Goal: Communication & Community: Answer question/provide support

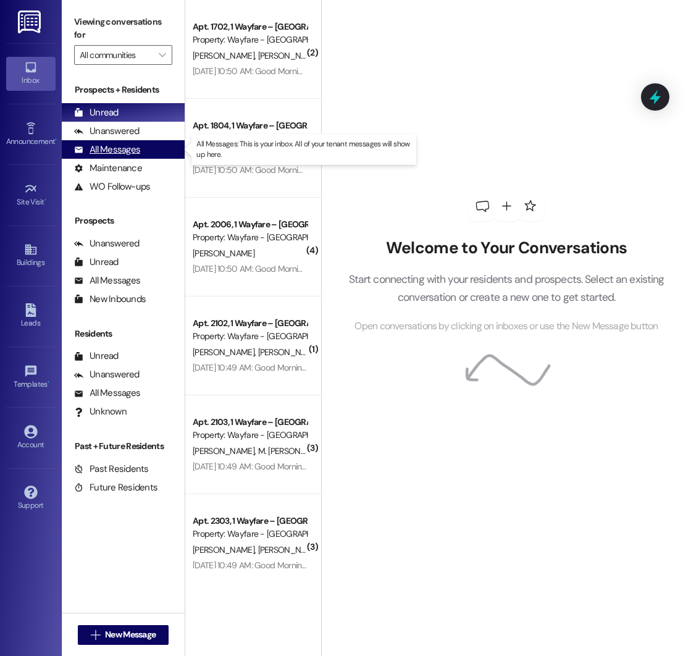
click at [120, 151] on div "All Messages" at bounding box center [107, 149] width 66 height 13
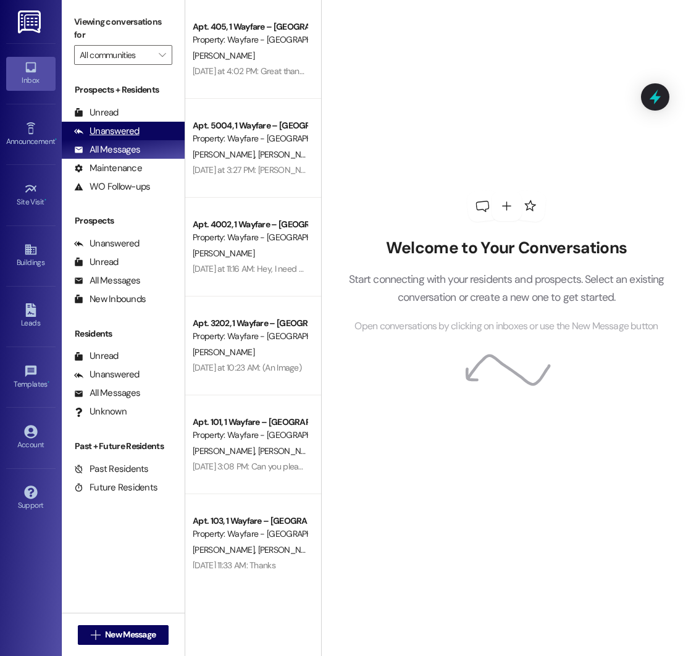
click at [126, 130] on div "Unanswered" at bounding box center [106, 131] width 65 height 13
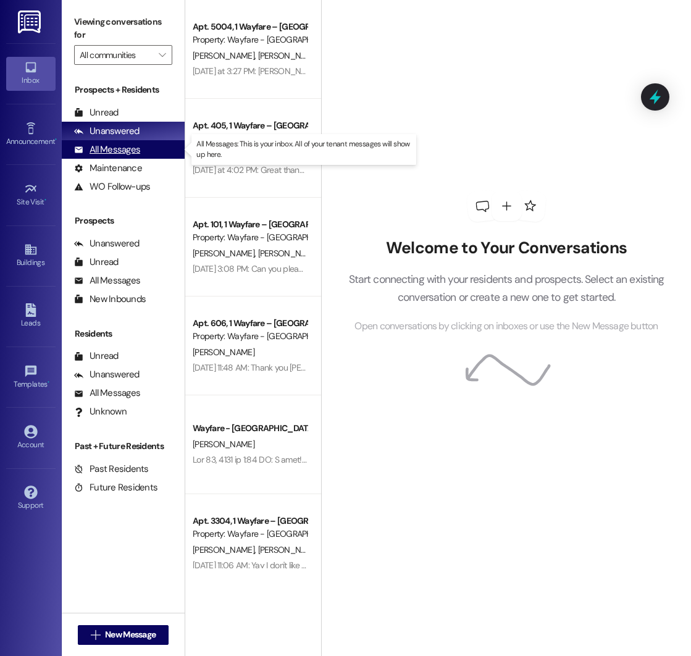
click at [107, 146] on div "All Messages" at bounding box center [107, 149] width 66 height 13
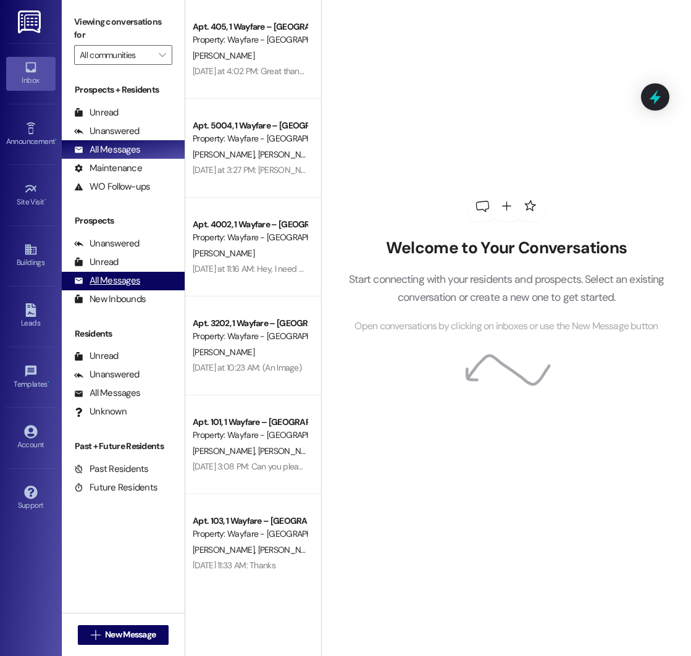
click at [117, 280] on div "All Messages" at bounding box center [107, 280] width 66 height 13
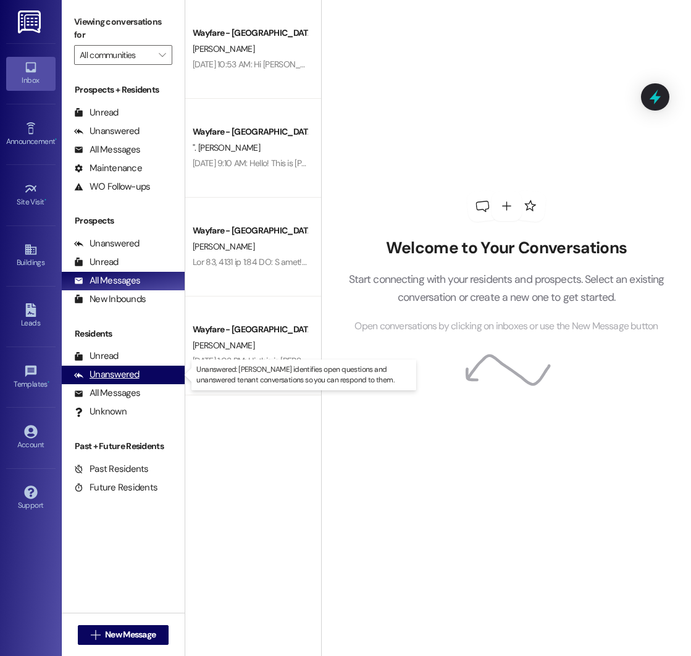
click at [105, 378] on div "Unanswered" at bounding box center [106, 374] width 65 height 13
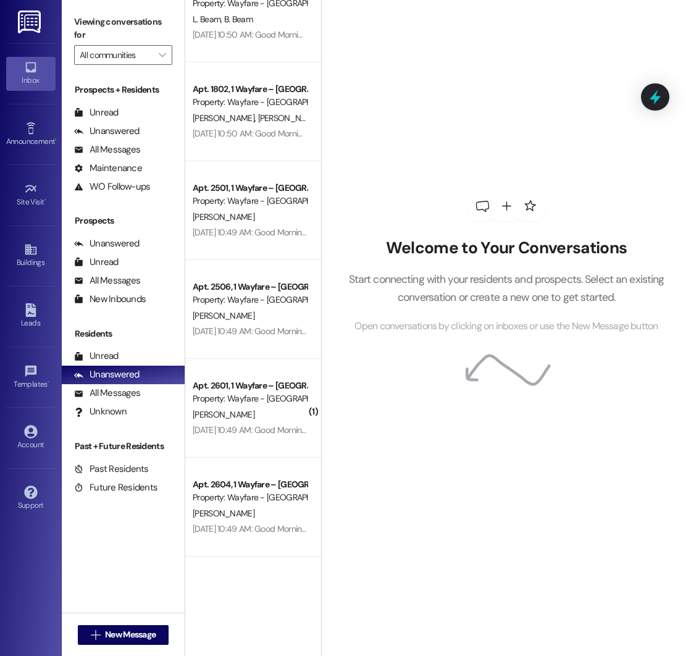
scroll to position [2437, 0]
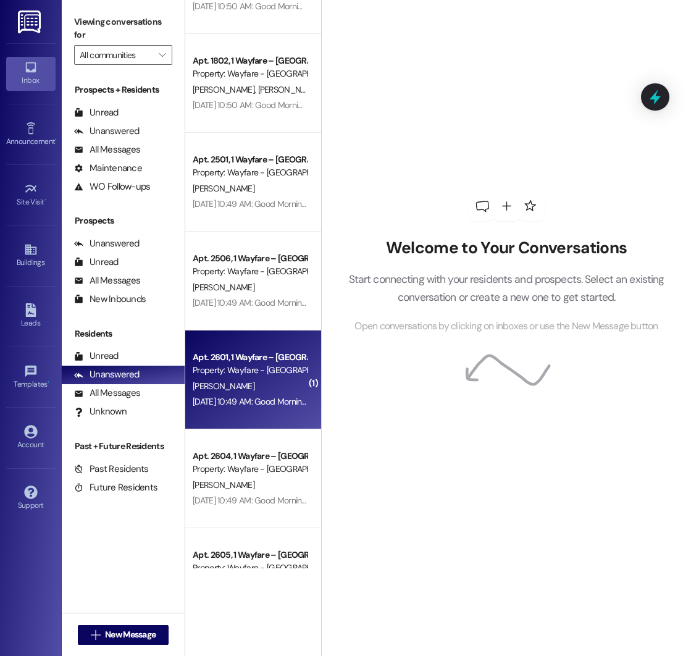
click at [245, 373] on div "Property: Wayfare - [GEOGRAPHIC_DATA]" at bounding box center [250, 370] width 114 height 13
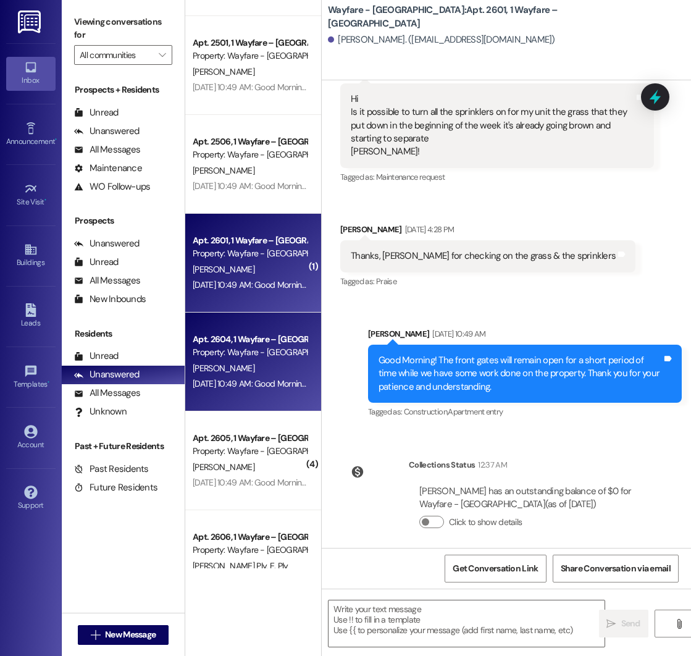
scroll to position [2561, 0]
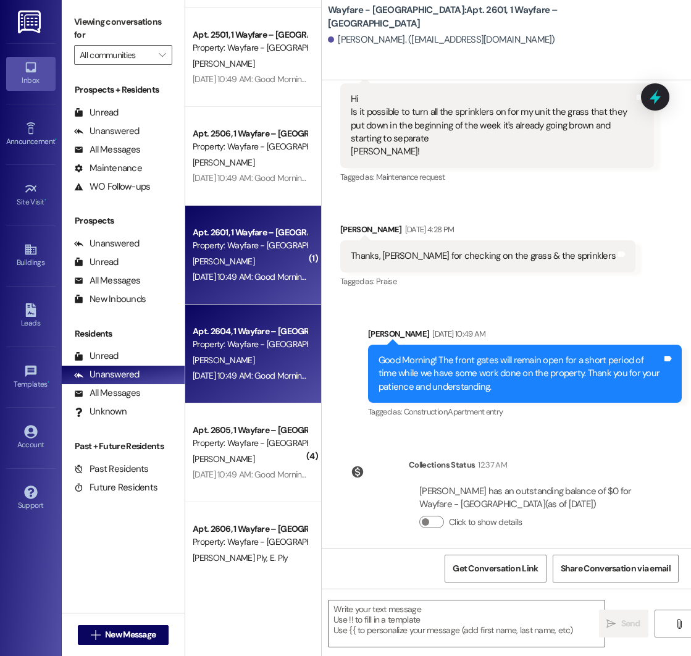
click at [270, 485] on div "Apt. [GEOGRAPHIC_DATA] – [GEOGRAPHIC_DATA] Property: Wayfare - [GEOGRAPHIC_DATA…" at bounding box center [253, 452] width 136 height 99
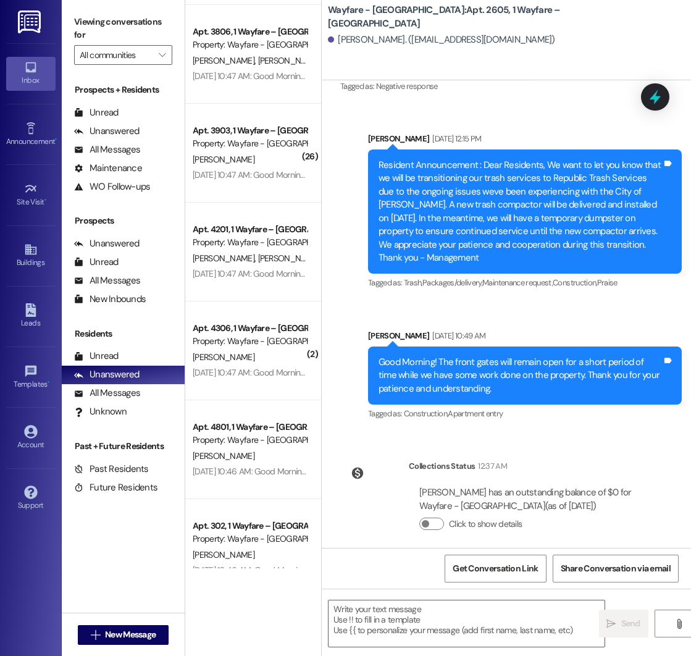
scroll to position [3649, 0]
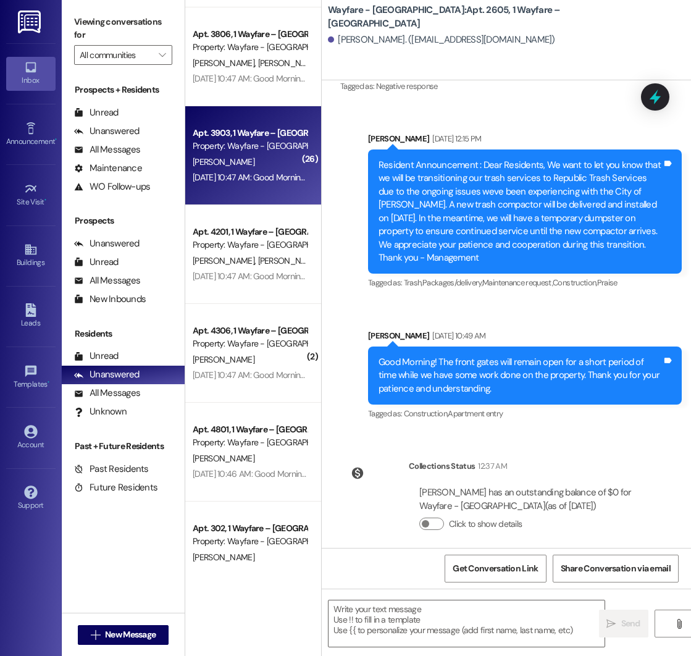
click at [247, 163] on div "[PERSON_NAME]" at bounding box center [249, 161] width 117 height 15
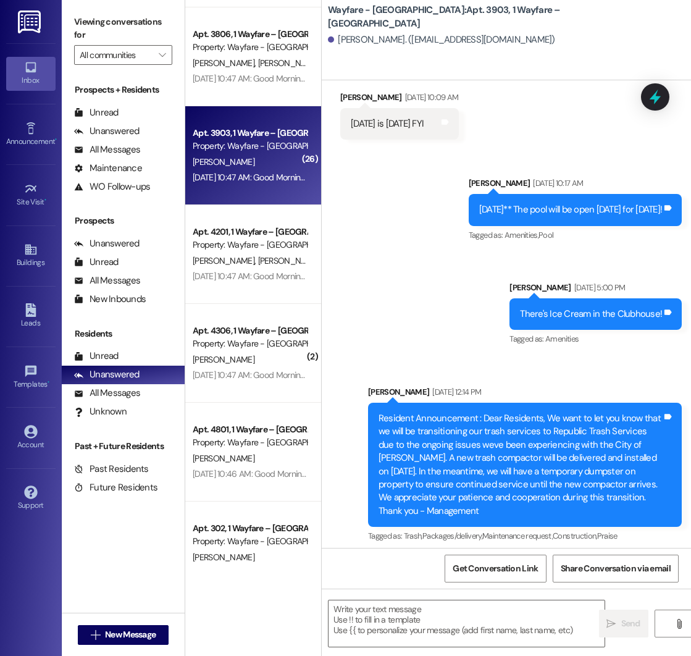
scroll to position [14303, 0]
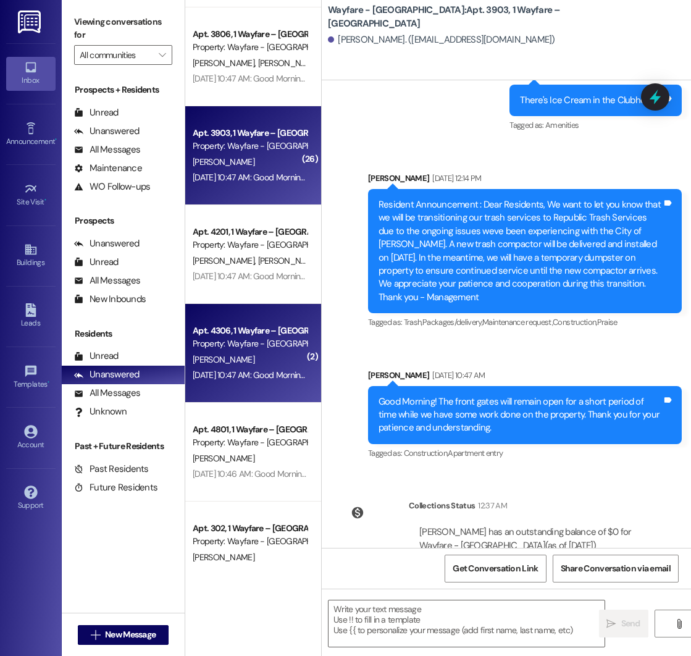
click at [293, 360] on div "[PERSON_NAME]" at bounding box center [249, 359] width 117 height 15
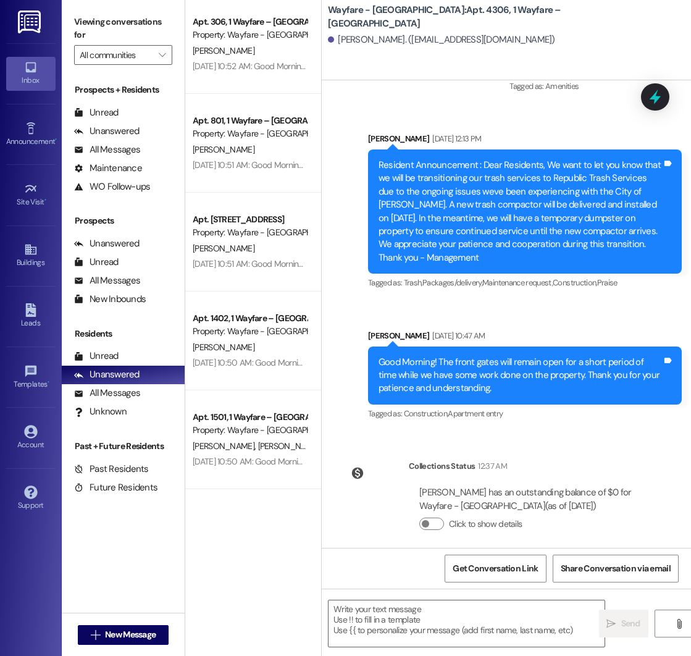
scroll to position [1337, 0]
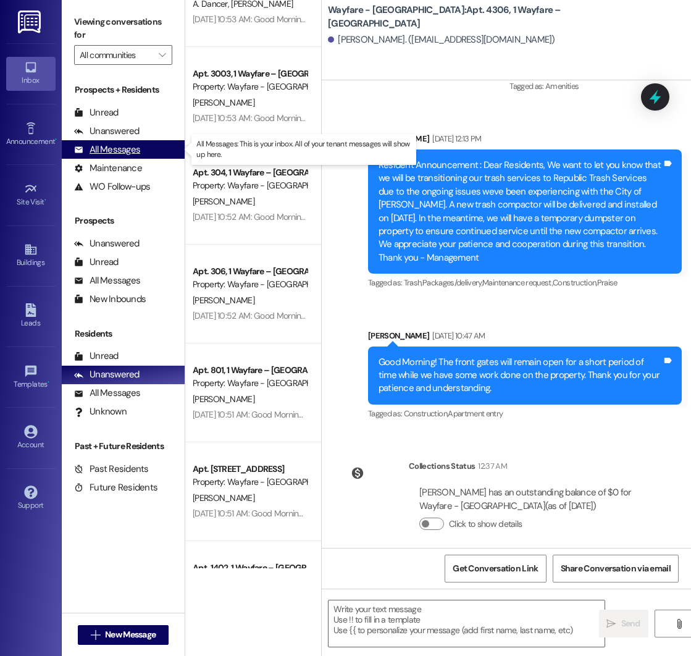
click at [119, 149] on div "All Messages" at bounding box center [107, 149] width 66 height 13
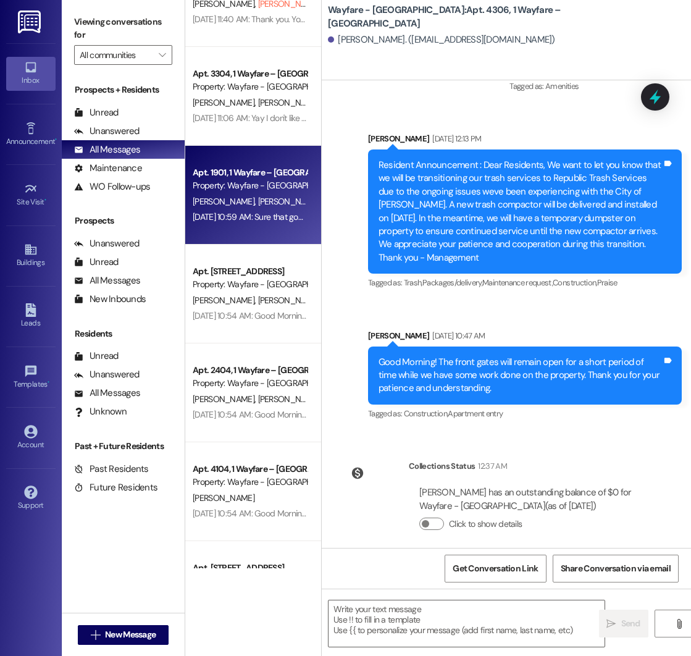
scroll to position [0, 0]
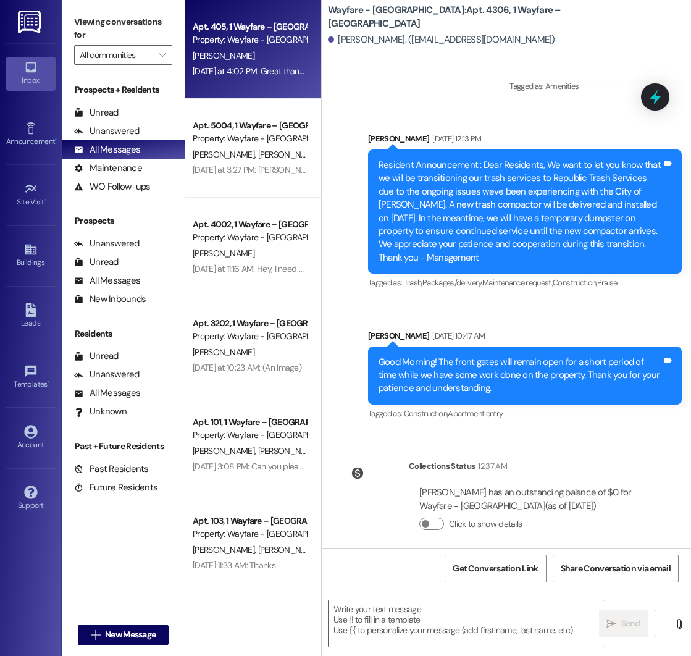
click at [232, 55] on div "[PERSON_NAME]" at bounding box center [249, 55] width 117 height 15
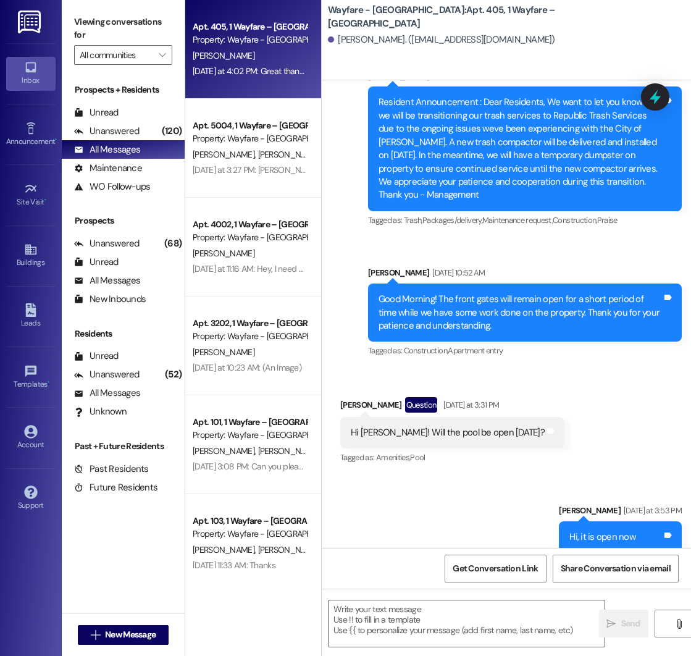
scroll to position [15007, 0]
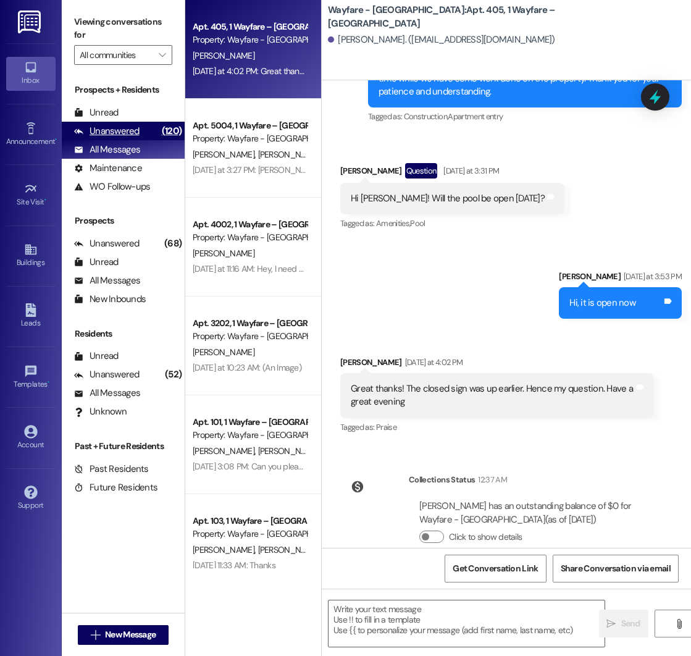
click at [133, 125] on div "Unanswered" at bounding box center [106, 131] width 65 height 13
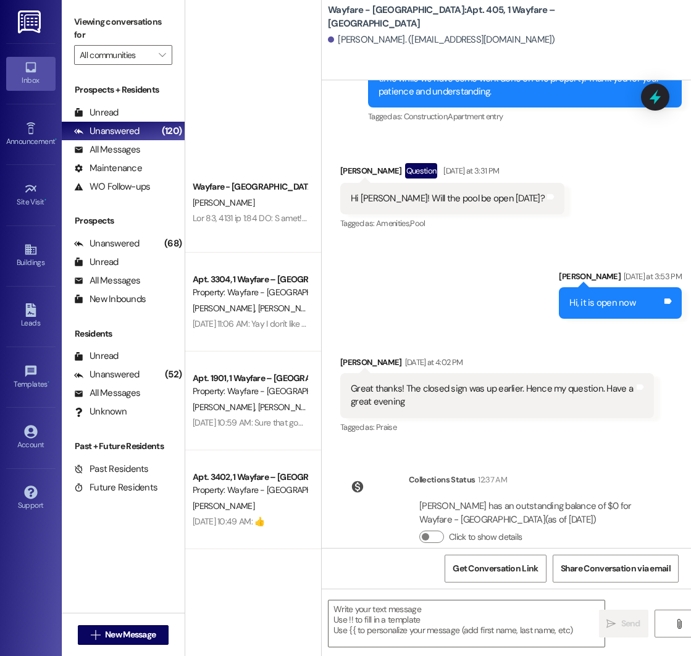
scroll to position [0, 0]
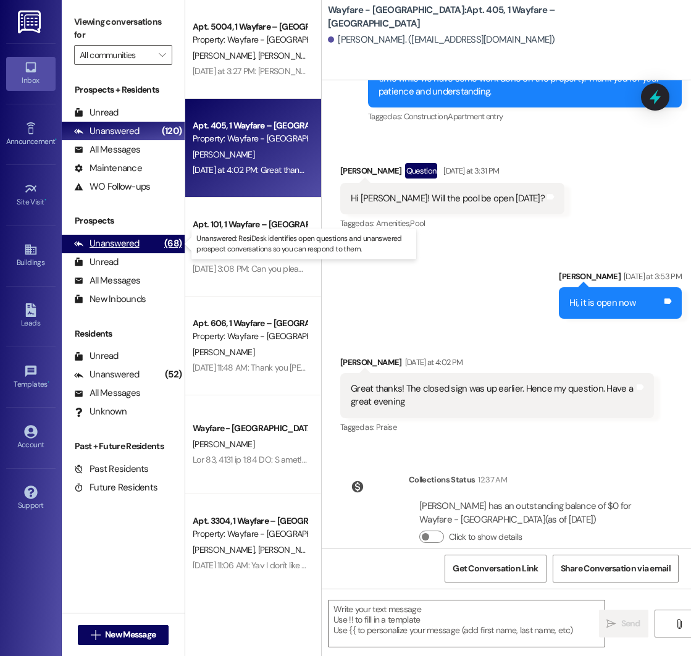
click at [135, 245] on div "Unanswered" at bounding box center [106, 243] width 65 height 13
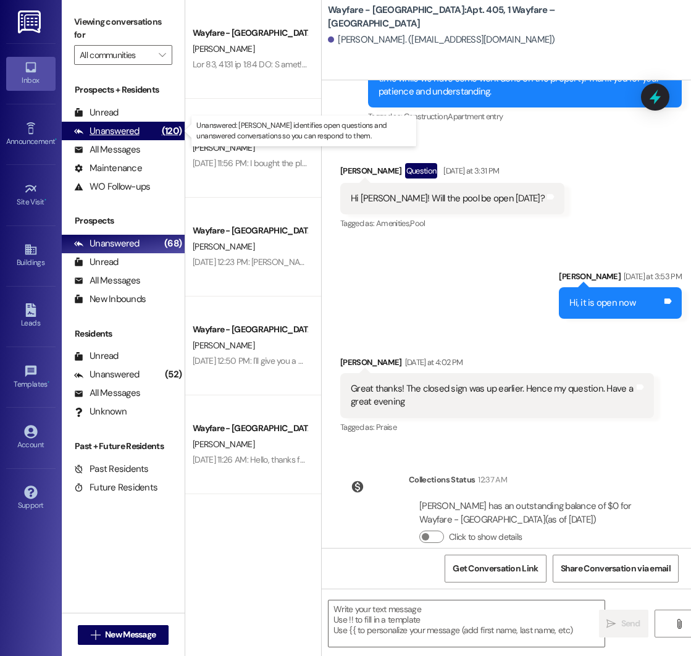
click at [108, 139] on div "Unanswered (120)" at bounding box center [123, 131] width 123 height 19
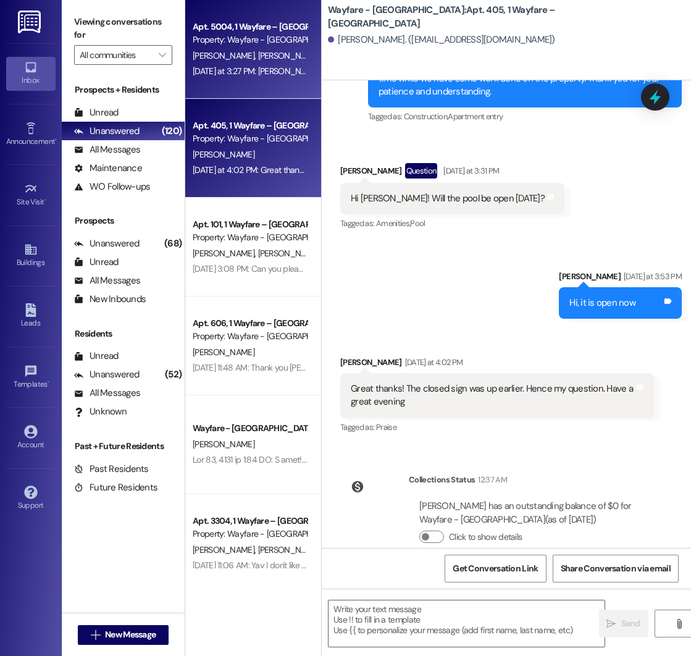
click at [227, 62] on div "[PERSON_NAME] [PERSON_NAME]" at bounding box center [249, 55] width 117 height 15
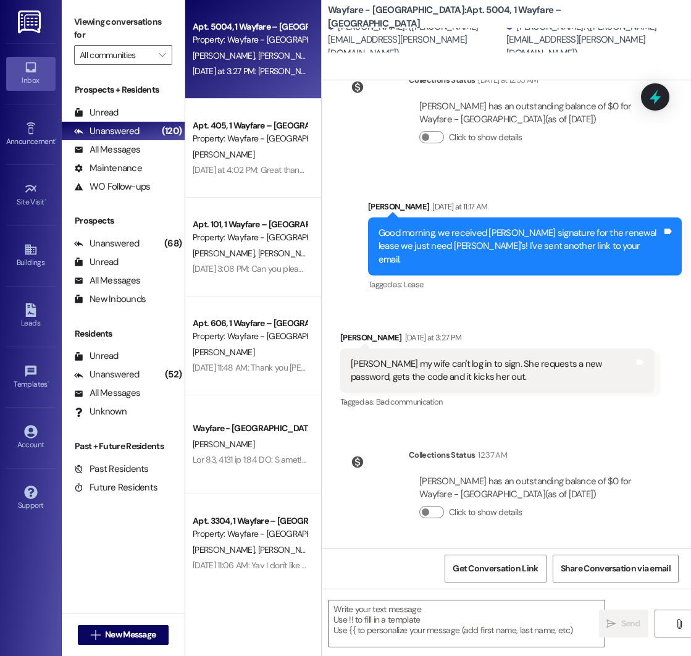
scroll to position [11794, 0]
click at [138, 148] on div "All Messages" at bounding box center [107, 149] width 66 height 13
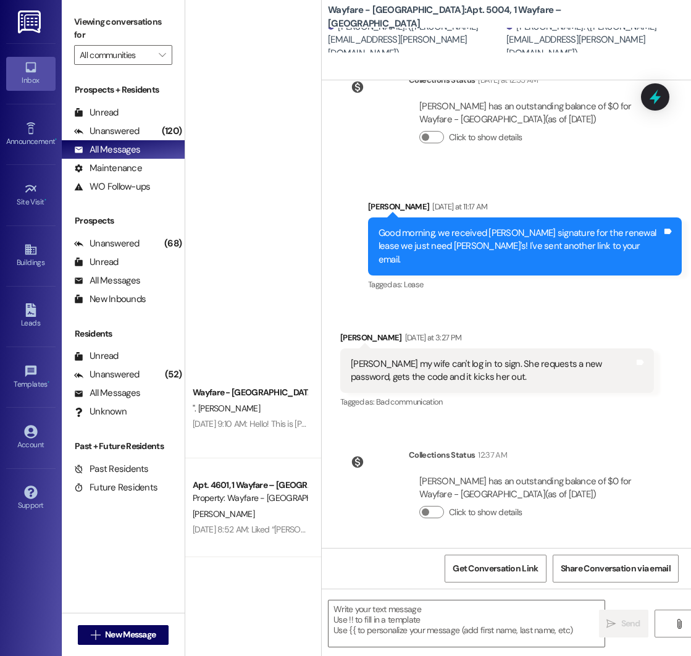
scroll to position [0, 0]
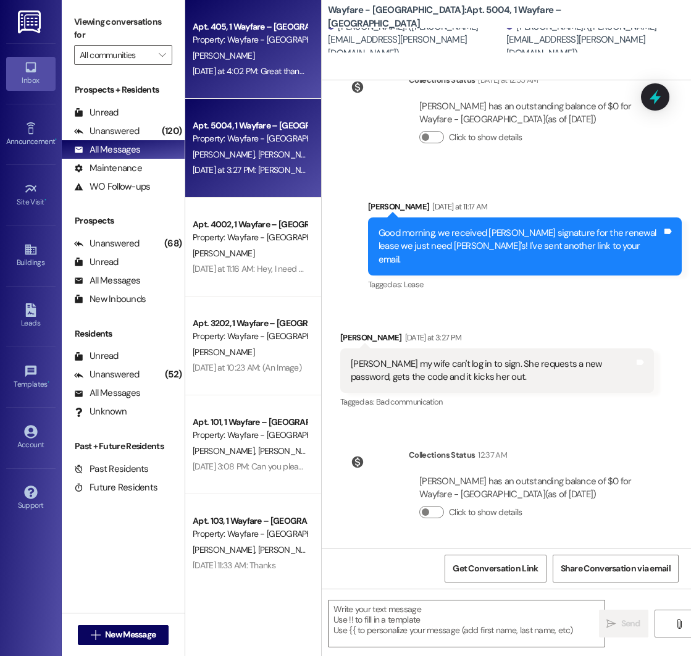
click at [233, 60] on div "[PERSON_NAME]" at bounding box center [249, 55] width 117 height 15
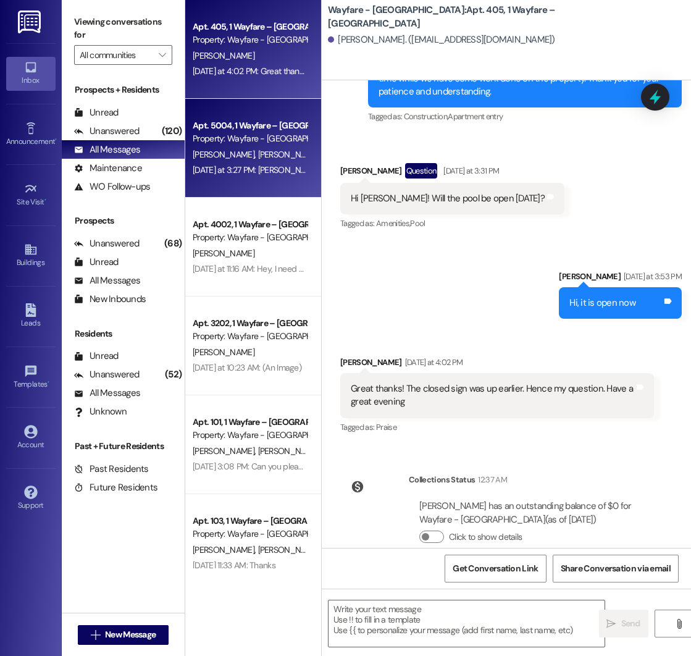
click at [201, 134] on div "Property: Wayfare - [GEOGRAPHIC_DATA]" at bounding box center [250, 138] width 114 height 13
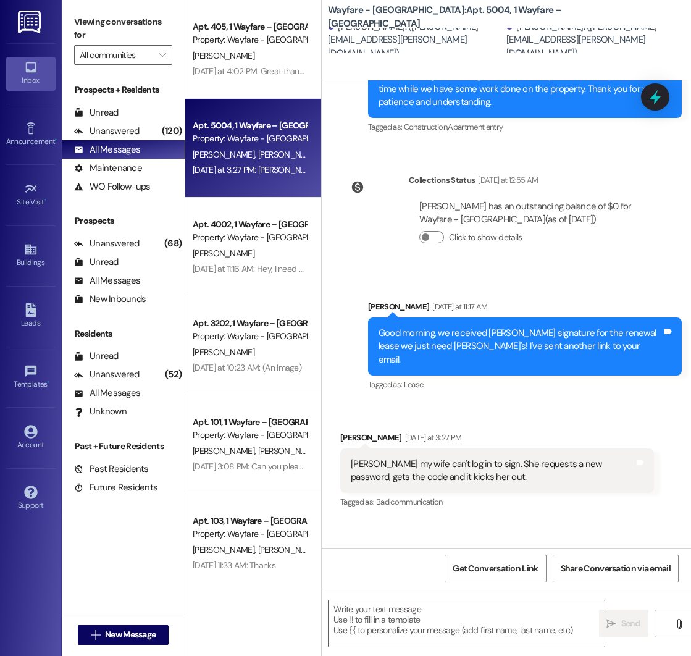
scroll to position [11666, 0]
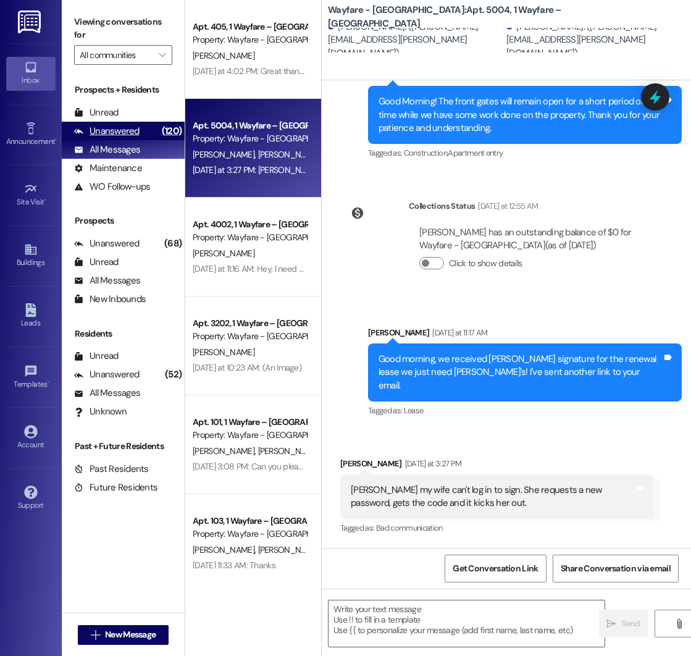
click at [122, 139] on div "Unanswered (120)" at bounding box center [123, 131] width 123 height 19
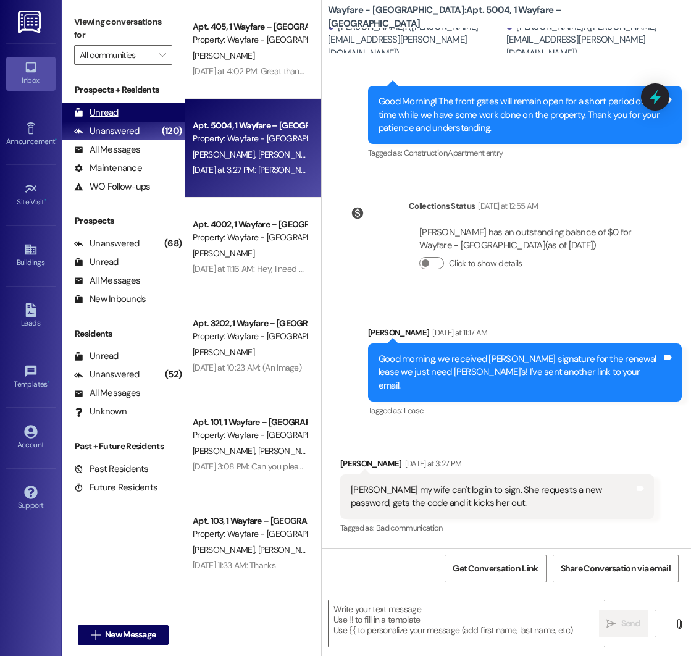
click at [120, 114] on div "Unread (0)" at bounding box center [123, 112] width 123 height 19
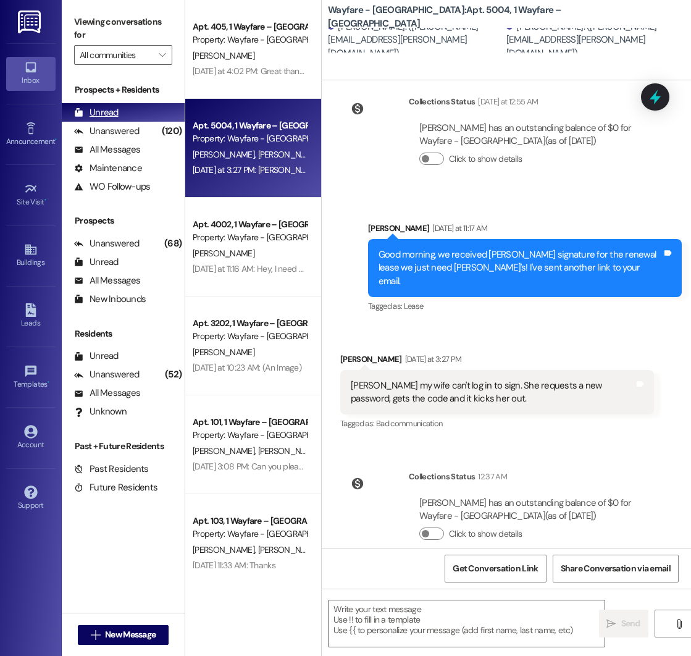
scroll to position [0, 0]
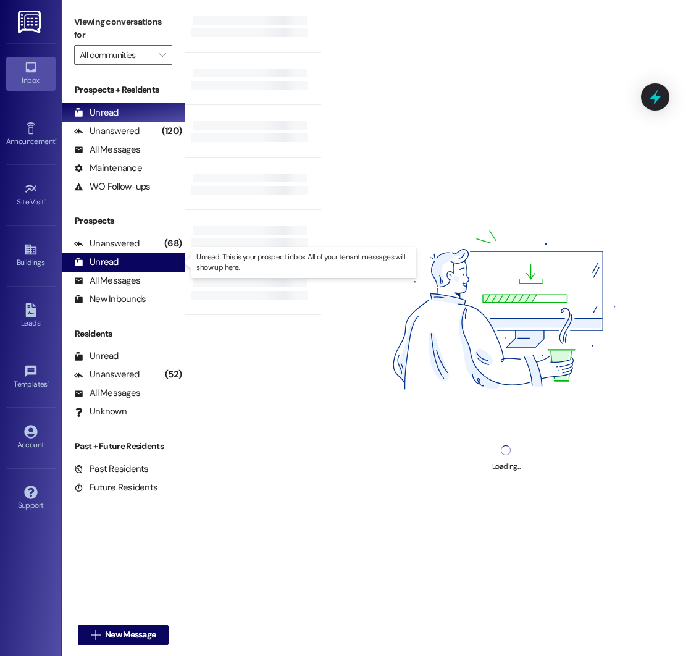
click at [103, 253] on div "Unread (0)" at bounding box center [123, 262] width 123 height 19
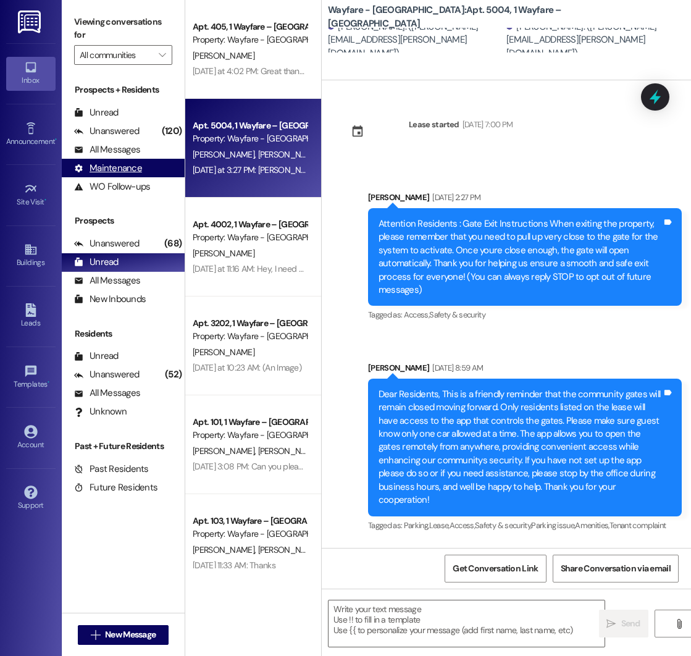
scroll to position [11721, 0]
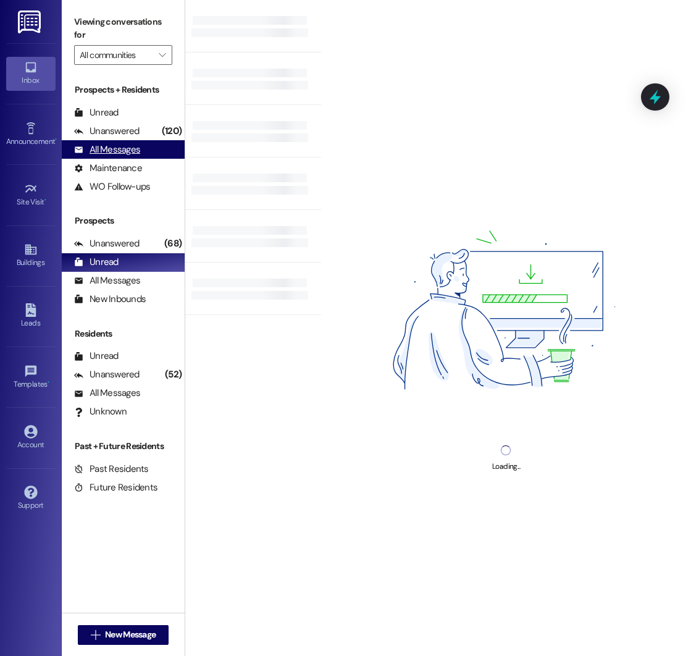
click at [117, 149] on div "All Messages" at bounding box center [107, 149] width 66 height 13
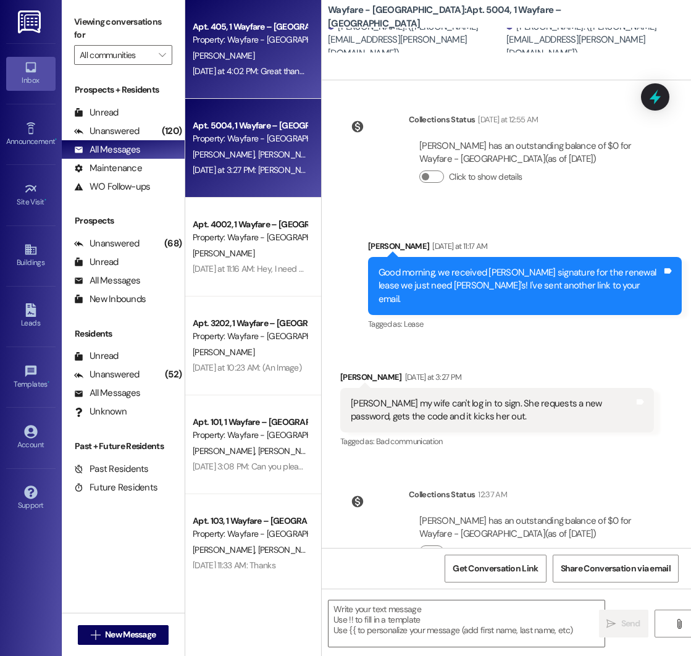
click at [253, 62] on div "[PERSON_NAME]" at bounding box center [249, 55] width 117 height 15
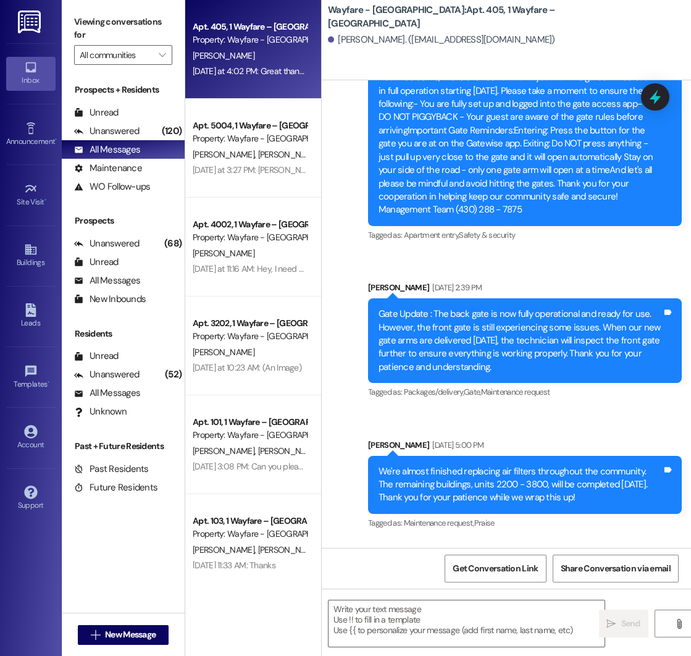
scroll to position [14880, 0]
